Goal: Information Seeking & Learning: Learn about a topic

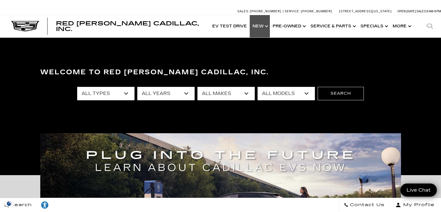
click at [259, 25] on link "Show New" at bounding box center [260, 26] width 20 height 22
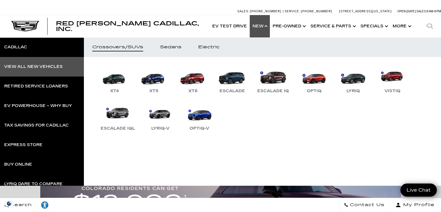
click at [30, 66] on div "View All New Vehicles" at bounding box center [33, 67] width 58 height 4
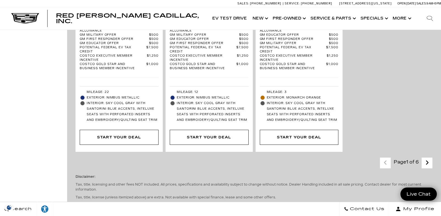
scroll to position [1677, 0]
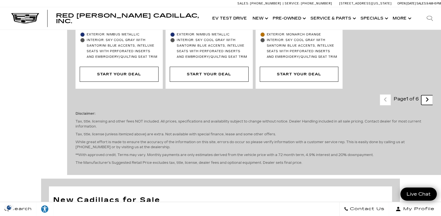
click at [429, 95] on icon "next page" at bounding box center [427, 99] width 4 height 9
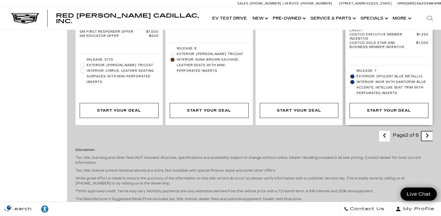
scroll to position [1481, 0]
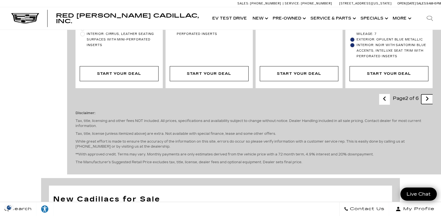
click at [429, 94] on icon "next page" at bounding box center [427, 98] width 4 height 9
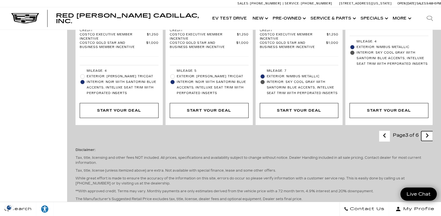
scroll to position [1481, 0]
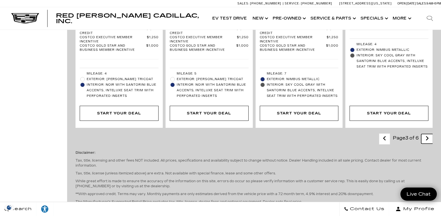
click at [429, 134] on icon "next page" at bounding box center [427, 138] width 4 height 9
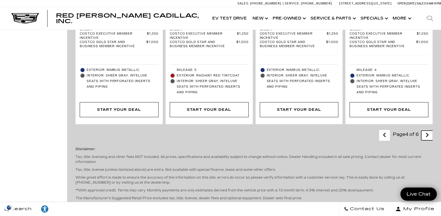
scroll to position [1397, 0]
click at [429, 131] on icon "next page" at bounding box center [427, 135] width 4 height 9
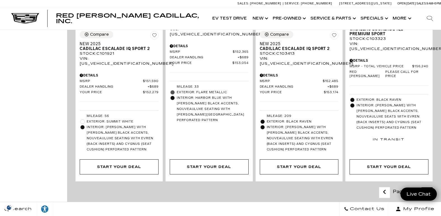
scroll to position [1202, 0]
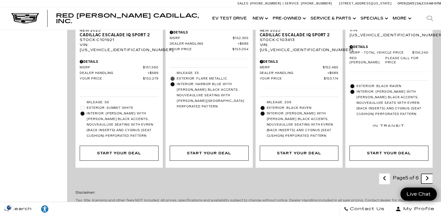
click at [429, 174] on icon "next page" at bounding box center [427, 178] width 4 height 9
